Goal: Find specific page/section: Find specific page/section

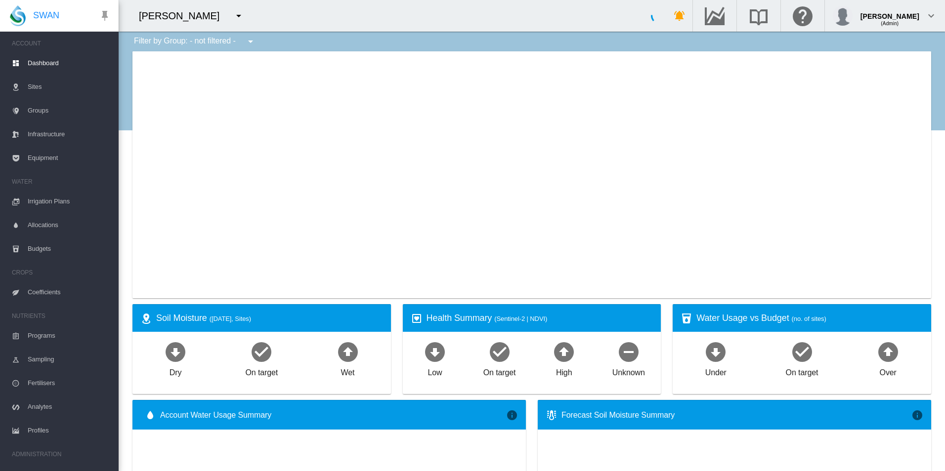
type input "**********"
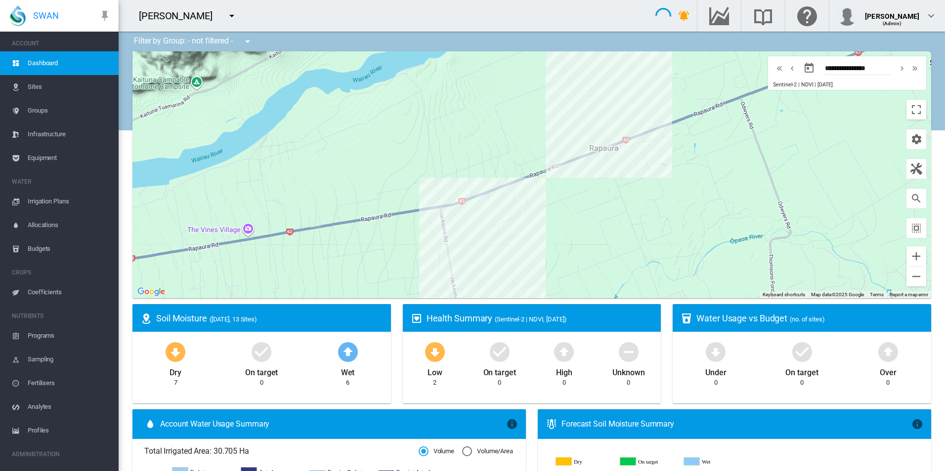
click at [222, 16] on button "button" at bounding box center [232, 16] width 20 height 20
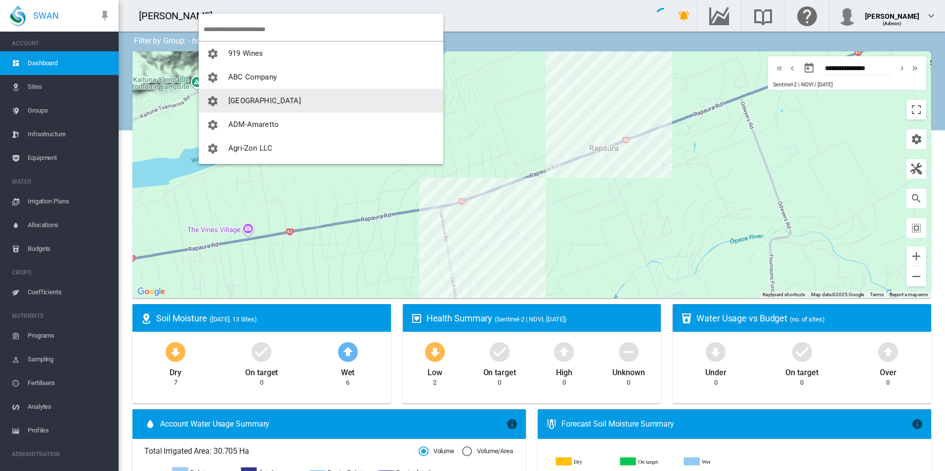
click at [272, 105] on button "[GEOGRAPHIC_DATA]" at bounding box center [321, 101] width 245 height 24
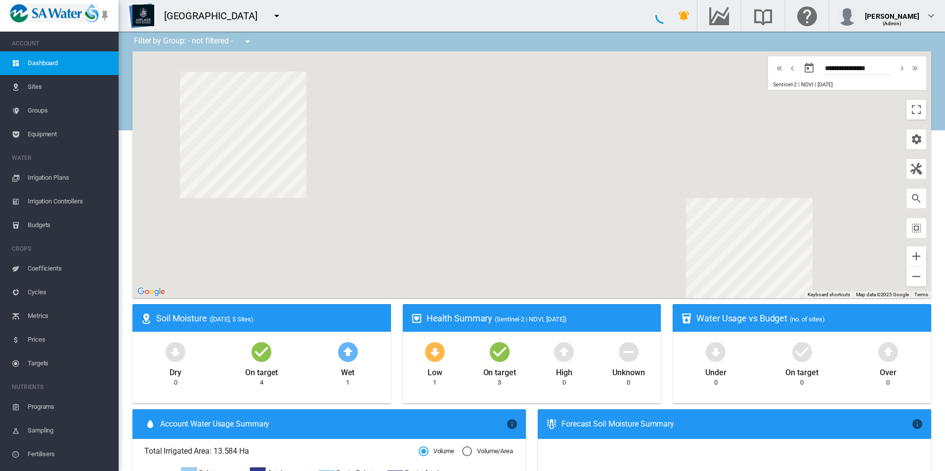
click at [398, 321] on ms-widget "Health Summary (Sentinel-2 | NDVI, [DATE]) Low 1 On target 3 High 0 Unknown 0" at bounding box center [532, 356] width 270 height 105
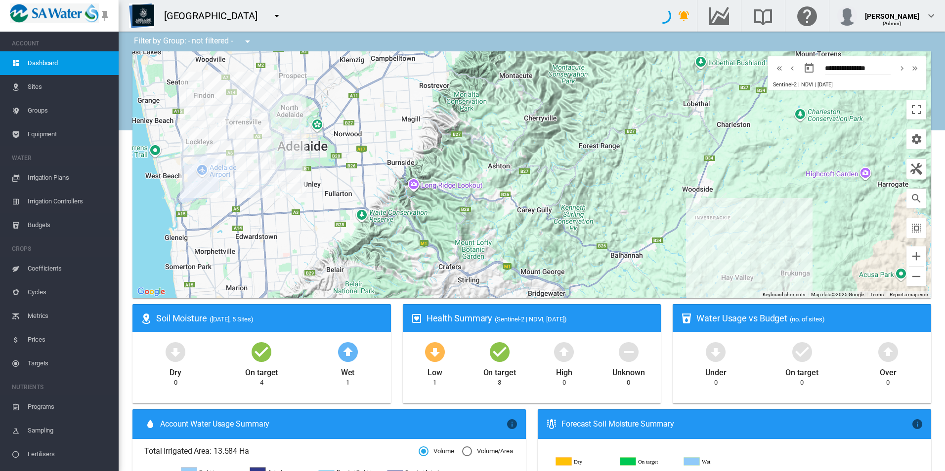
click at [44, 136] on span "Equipment" at bounding box center [69, 135] width 83 height 24
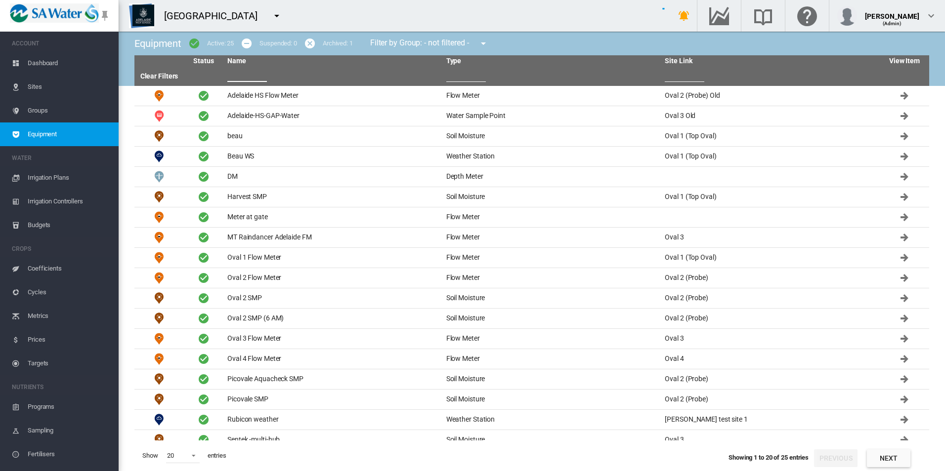
click at [250, 71] on input "text" at bounding box center [247, 74] width 40 height 15
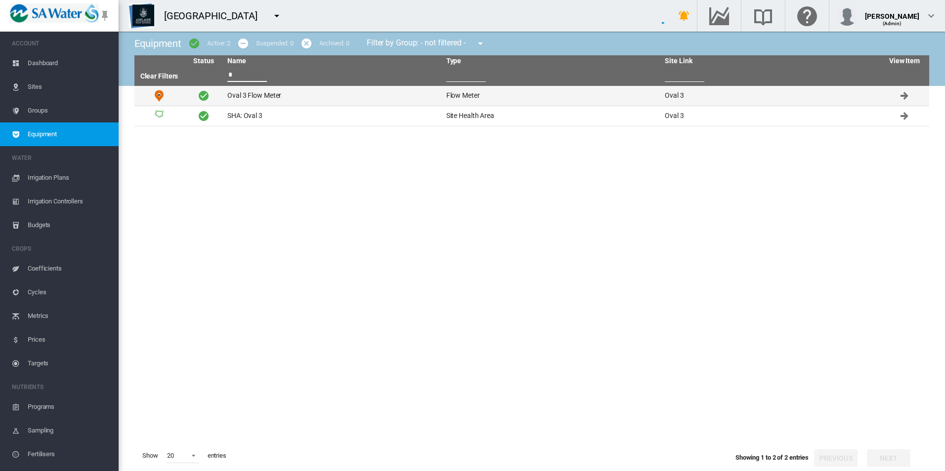
type input "*"
click at [302, 97] on td "Oval 3 Flow Meter" at bounding box center [332, 96] width 219 height 20
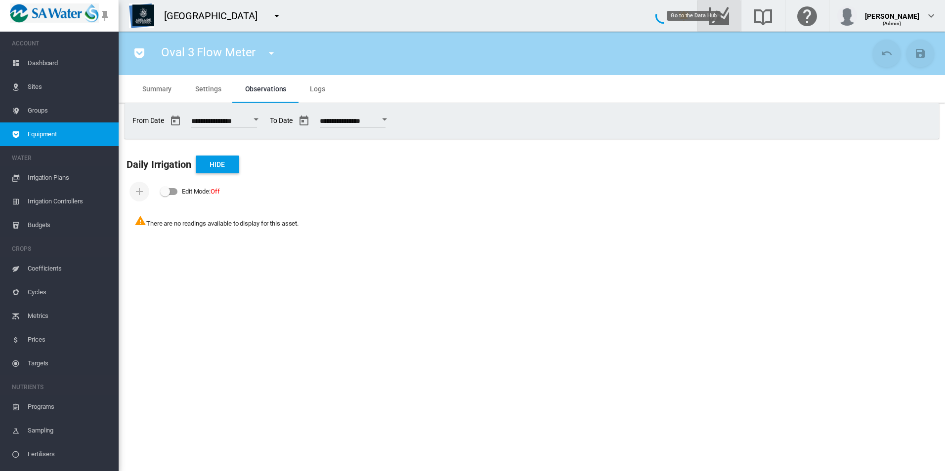
click at [731, 16] on md-icon "Go to the Data Hub" at bounding box center [719, 16] width 24 height 12
